Goal: Task Accomplishment & Management: Complete application form

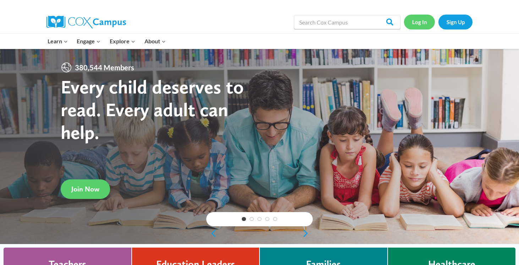
click at [417, 20] on link "Log In" at bounding box center [419, 22] width 31 height 15
click at [450, 24] on link "Sign Up" at bounding box center [455, 22] width 34 height 15
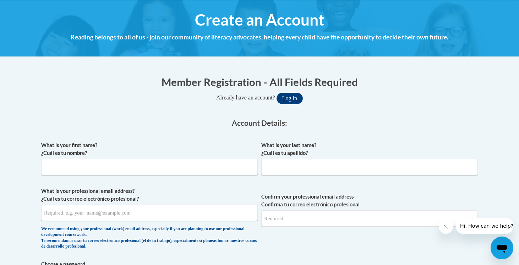
scroll to position [100, 0]
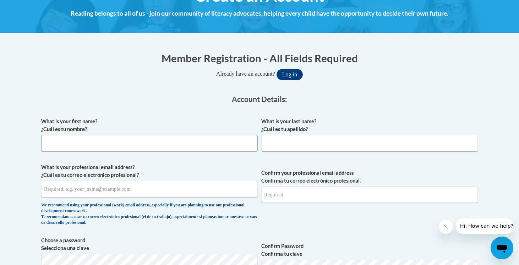
click at [117, 144] on input "What is your first name? ¿Cuál es tu nombre?" at bounding box center [149, 143] width 216 height 16
type input "Allison"
type input "Middleton"
type input "amiddleton@waukesha.k12.wi.us"
click at [275, 192] on input "Confirm your professional email address Confirma tu correo electrónico profesio…" at bounding box center [369, 194] width 216 height 16
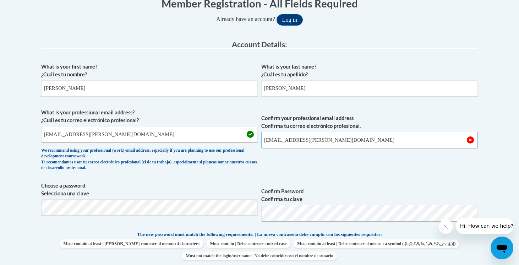
scroll to position [155, 0]
type input "amiddleton@waukesha.k12.wi.us"
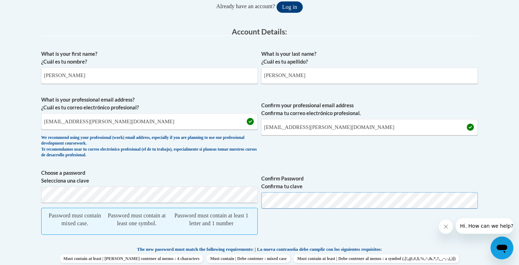
scroll to position [169, 0]
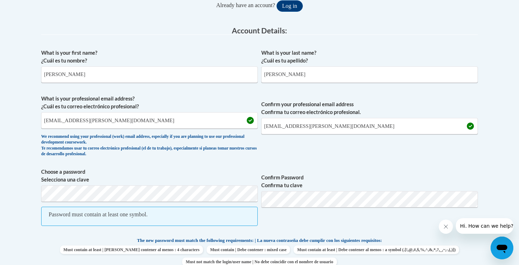
click at [354, 156] on span "Confirm your professional email address Confirma tu correo electrónico profesio…" at bounding box center [369, 128] width 216 height 66
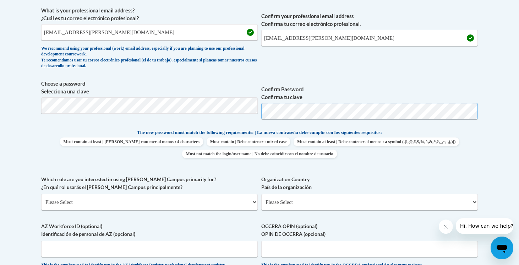
scroll to position [288, 0]
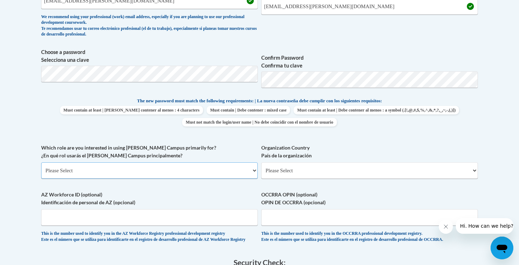
click at [70, 169] on select "Please Select College/University | Colegio/Universidad Community/Nonprofit Part…" at bounding box center [149, 170] width 216 height 16
select select "fbf2d438-af2f-41f8-98f1-81c410e29de3"
click at [41, 162] on select "Please Select College/University | Colegio/Universidad Community/Nonprofit Part…" at bounding box center [149, 170] width 216 height 16
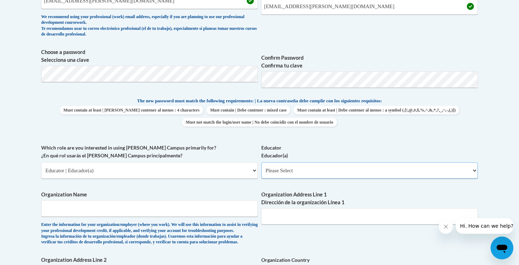
click at [273, 168] on select "Please Select Early Learning/Daycare Teacher/Family Home Care Provider | Maestr…" at bounding box center [369, 170] width 216 height 16
select select "8e40623d-54d0-45cd-9f92-5df65cd3f8cf"
click at [261, 162] on select "Please Select Early Learning/Daycare Teacher/Family Home Care Provider | Maestr…" at bounding box center [369, 170] width 216 height 16
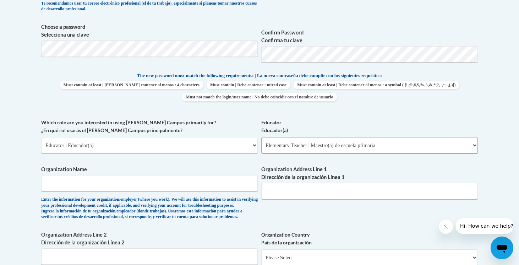
scroll to position [321, 0]
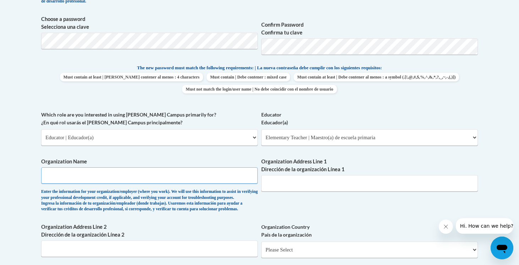
click at [196, 174] on input "Organization Name" at bounding box center [149, 175] width 216 height 16
type input "Waukesha"
click at [340, 177] on input "Organization Address Line 1 Dirección de la organización Línea 1" at bounding box center [369, 183] width 216 height 16
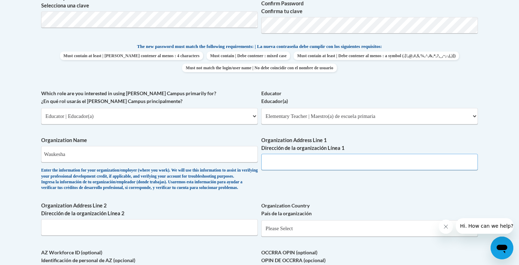
scroll to position [345, 0]
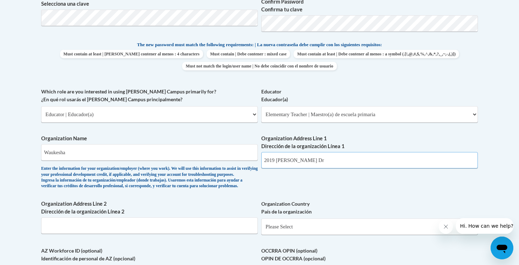
type input "2019 Butler Dr"
click at [131, 232] on input "Organization Address Line 2 Dirección de la organización Línea 2" at bounding box center [149, 225] width 216 height 16
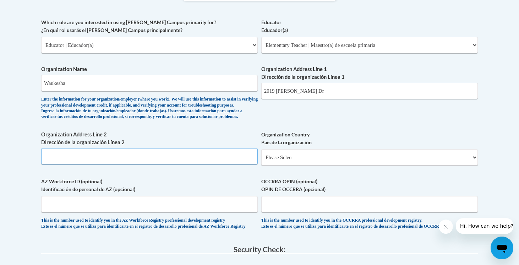
scroll to position [416, 0]
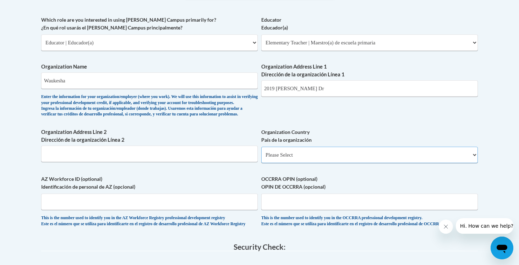
click at [292, 163] on select "Please Select United States | Estados Unidos Outside of the United States | Fue…" at bounding box center [369, 155] width 216 height 16
select select "2ba6c5f2-6ab4-47b5-9408-0a73ae60d186"
click at [261, 158] on select "Please Select United States | Estados Unidos Outside of the United States | Fue…" at bounding box center [369, 155] width 216 height 16
select select
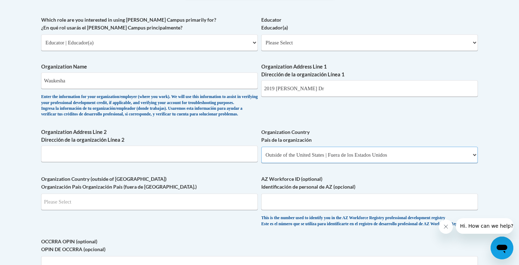
click at [289, 163] on select "Please Select United States | Estados Unidos Outside of the United States | Fue…" at bounding box center [369, 155] width 216 height 16
select select "ad49bcad-a171-4b2e-b99c-48b446064914"
click at [261, 158] on select "Please Select United States | Estados Unidos Outside of the United States | Fue…" at bounding box center [369, 155] width 216 height 16
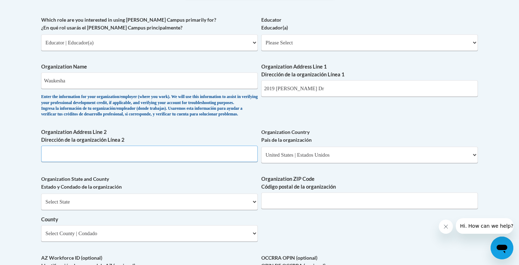
click at [56, 160] on input "Organization Address Line 2 Dirección de la organización Línea 2" at bounding box center [149, 153] width 216 height 16
type input "Waukesha, WI 53186"
click at [89, 210] on select "Select State Alabama Alaska Arizona Arkansas California Colorado Connecticut De…" at bounding box center [149, 201] width 216 height 16
select select "Wisconsin"
click at [41, 205] on select "Select State Alabama Alaska Arizona Arkansas California Colorado Connecticut De…" at bounding box center [149, 201] width 216 height 16
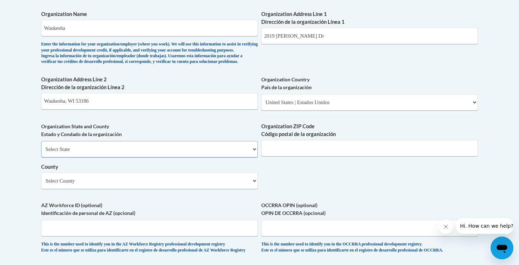
scroll to position [475, 0]
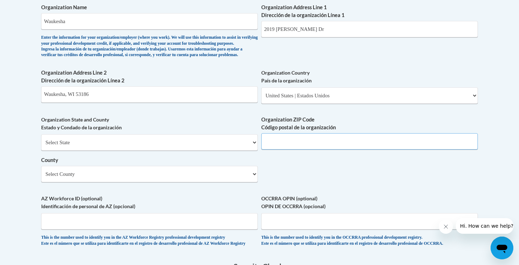
click at [289, 149] on input "Organization ZIP Code Código postal de la organización" at bounding box center [369, 141] width 216 height 16
type input "53103"
click at [140, 182] on select "Select County Adams Ashland Barron Bayfield Brown Buffalo Burnett Calumet Chipp…" at bounding box center [149, 174] width 216 height 16
select select "Waukesha"
click at [41, 177] on select "Select County Adams Ashland Barron Bayfield Brown Buffalo Burnett Calumet Chipp…" at bounding box center [149, 174] width 216 height 16
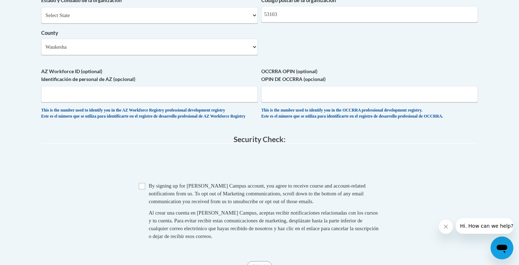
scroll to position [645, 0]
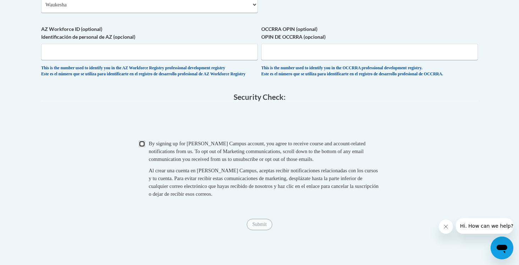
click at [143, 147] on input "Checkbox" at bounding box center [142, 144] width 6 height 6
checkbox input "true"
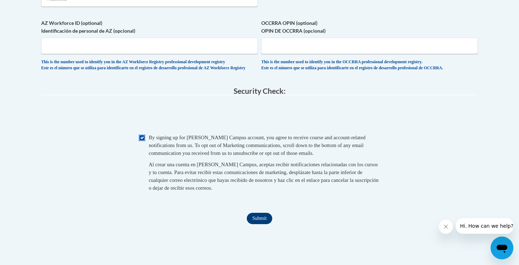
scroll to position [655, 0]
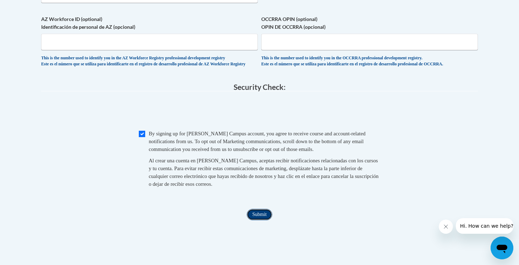
click at [262, 220] on input "Submit" at bounding box center [260, 214] width 26 height 11
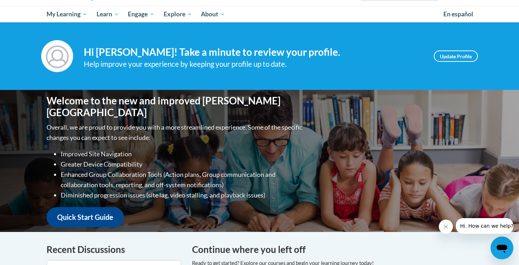
scroll to position [49, 0]
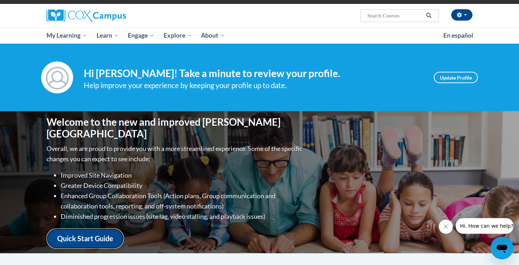
click at [72, 236] on link "Quick Start Guide" at bounding box center [84, 238] width 77 height 20
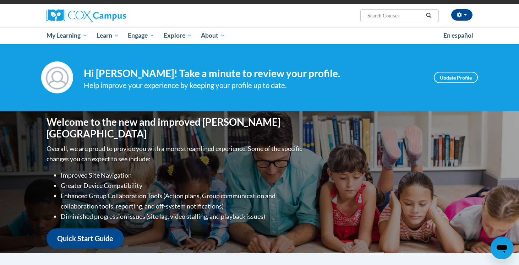
scroll to position [45, 0]
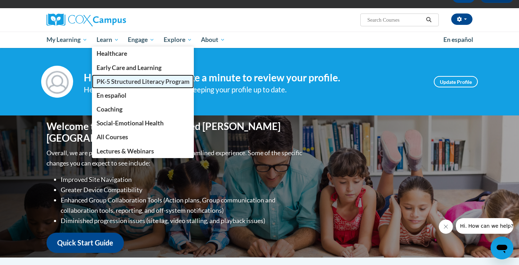
click at [109, 79] on span "PK-5 Structured Literacy Program" at bounding box center [143, 81] width 93 height 7
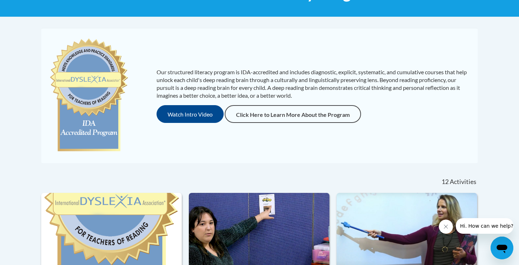
scroll to position [133, 0]
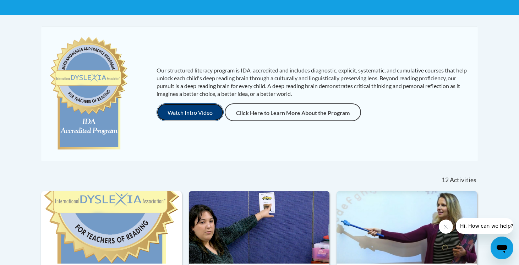
click at [192, 114] on button "Watch Intro Video" at bounding box center [189, 112] width 67 height 18
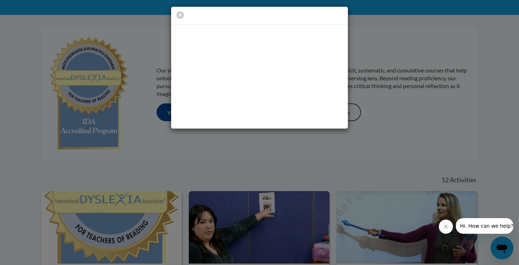
scroll to position [0, 0]
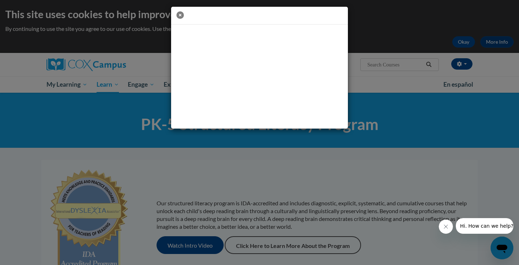
click at [180, 15] on icon "button" at bounding box center [179, 14] width 7 height 7
